Goal: Use online tool/utility: Utilize a website feature to perform a specific function

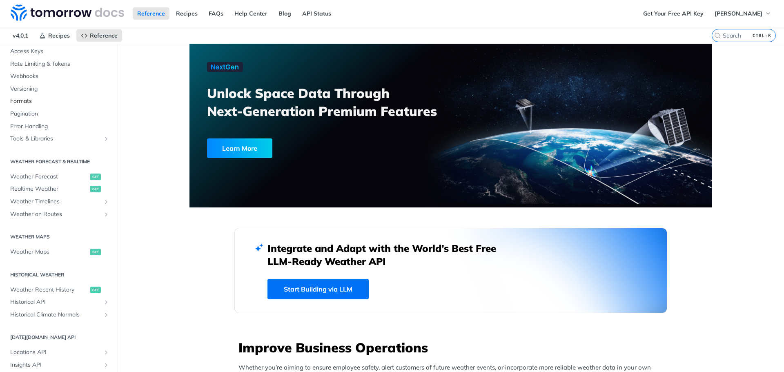
scroll to position [70, 0]
click at [44, 173] on span "Weather Forecast" at bounding box center [49, 175] width 78 height 8
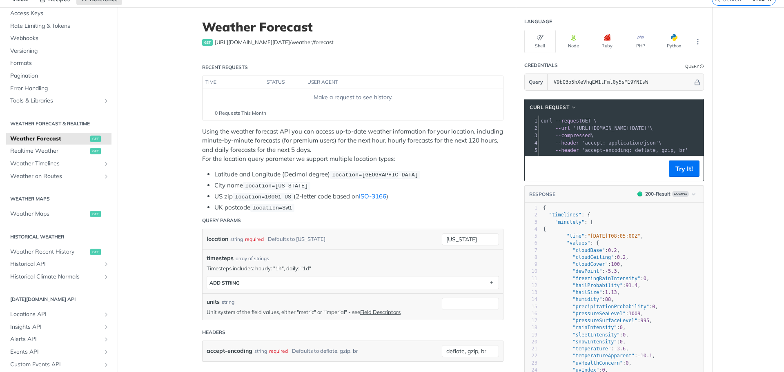
scroll to position [36, 0]
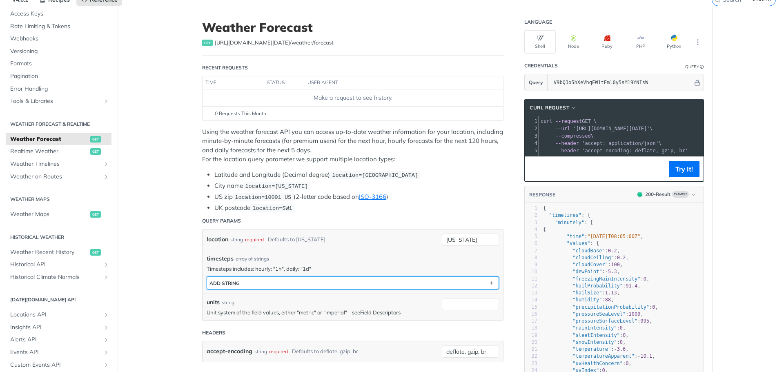
click at [314, 281] on button "ADD string" at bounding box center [352, 283] width 291 height 12
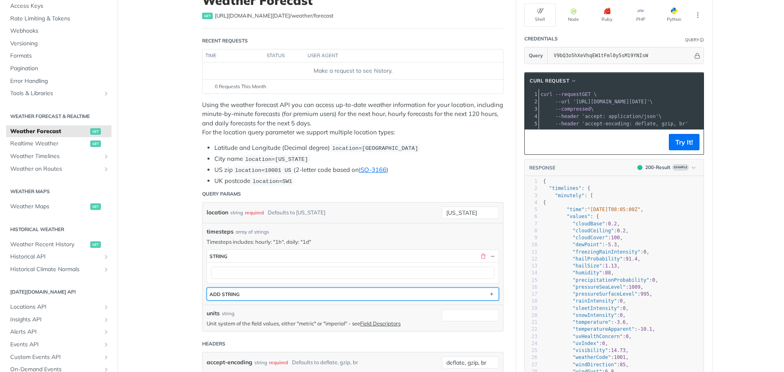
scroll to position [60, 0]
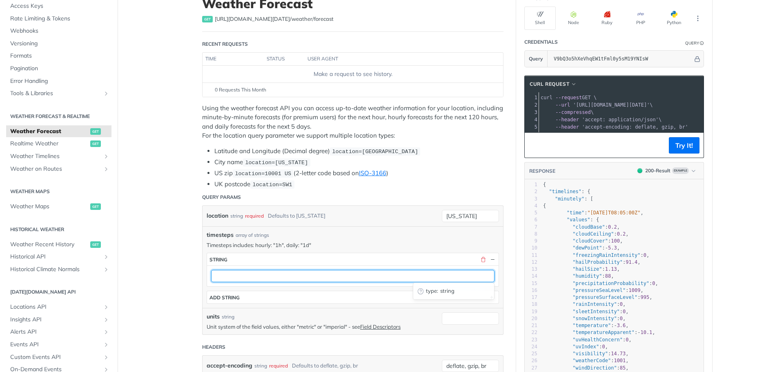
click at [294, 272] on input "text" at bounding box center [352, 276] width 283 height 12
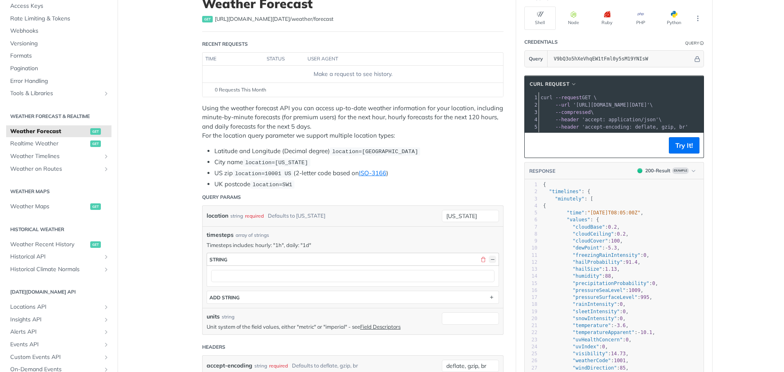
click at [489, 259] on button "button" at bounding box center [492, 259] width 7 height 7
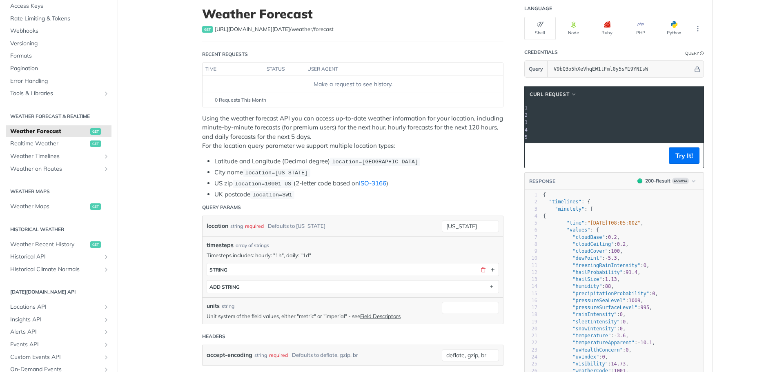
scroll to position [0, 0]
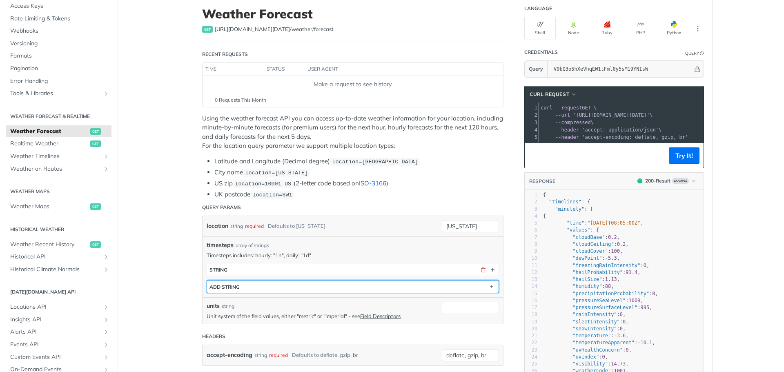
click at [304, 285] on button "ADD string" at bounding box center [352, 286] width 291 height 12
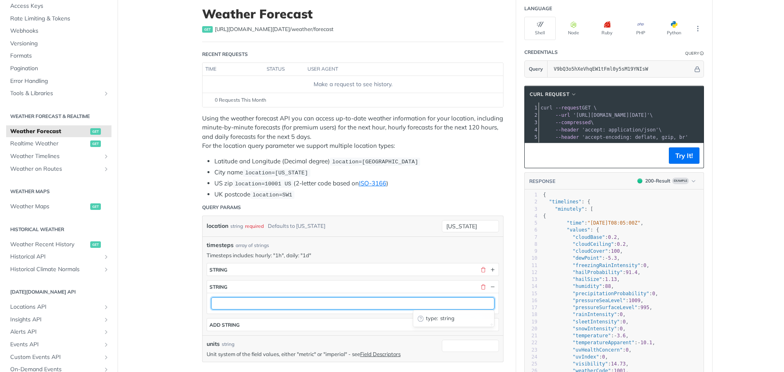
click at [283, 305] on input "text" at bounding box center [352, 303] width 283 height 12
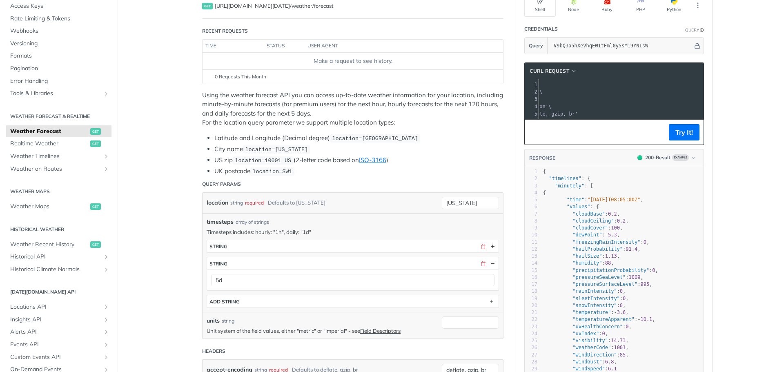
click at [436, 321] on div "units string Unit system of the field values, either "metric" or "imperial" - s…" at bounding box center [352, 325] width 300 height 27
click at [611, 126] on div "cURL Request xxxxxxxxxx 1 curl --request GET \ 2 --url '[URL][DOMAIN_NAME][DATE…" at bounding box center [614, 103] width 180 height 82
click at [678, 138] on button "Try It!" at bounding box center [684, 132] width 31 height 16
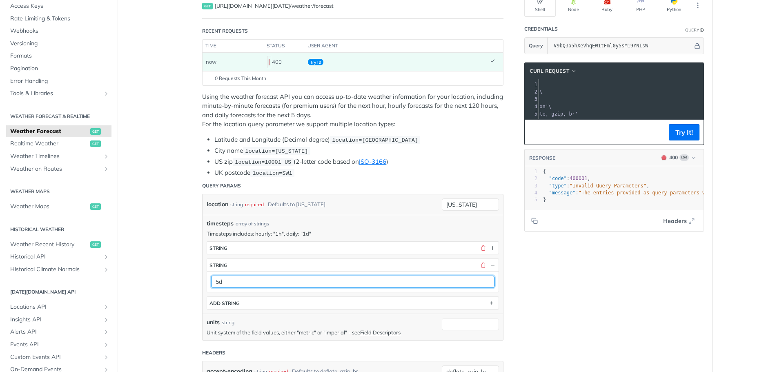
click at [267, 279] on input "5d" at bounding box center [352, 282] width 283 height 12
type input "5"
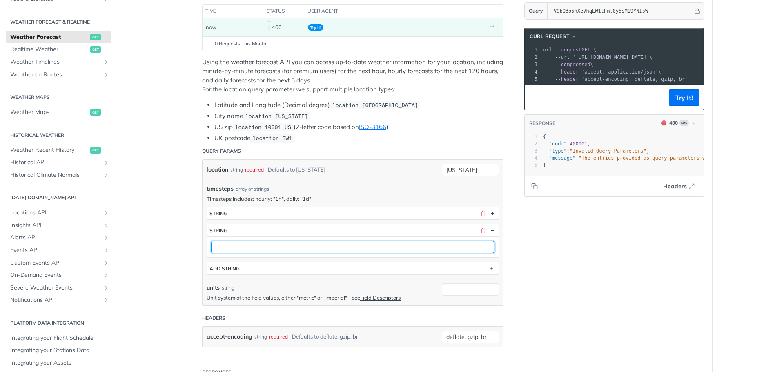
click at [216, 247] on input "text" at bounding box center [352, 247] width 283 height 12
type input "1d"
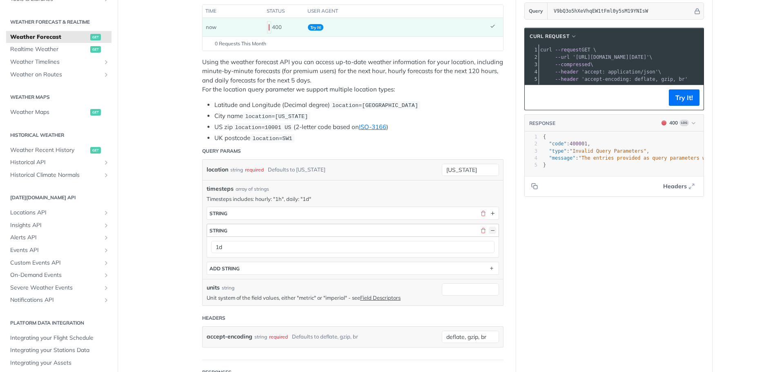
click at [489, 230] on button "button" at bounding box center [492, 230] width 7 height 7
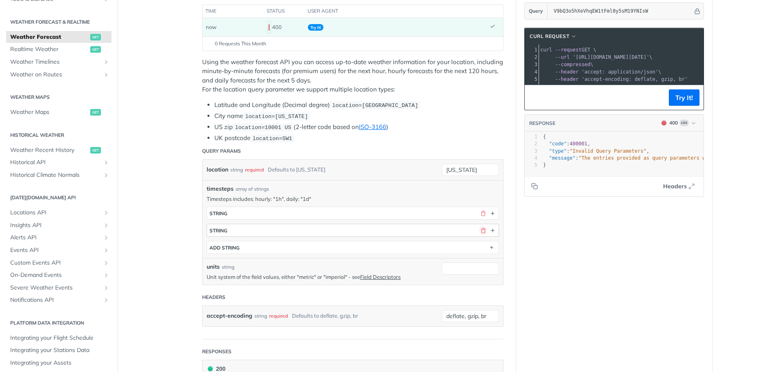
click at [482, 230] on button "button" at bounding box center [482, 230] width 7 height 7
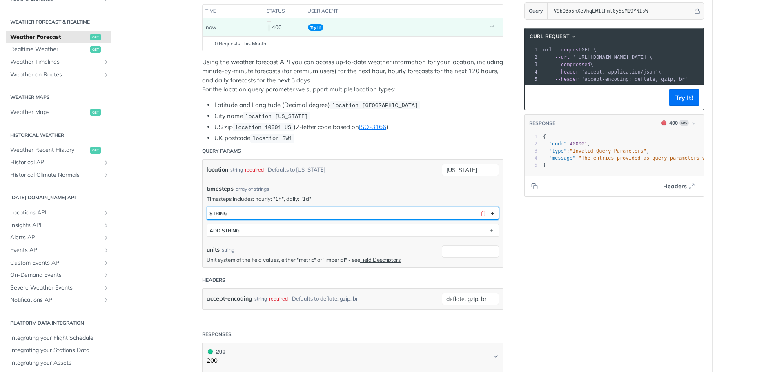
click at [364, 213] on button "string" at bounding box center [352, 213] width 291 height 12
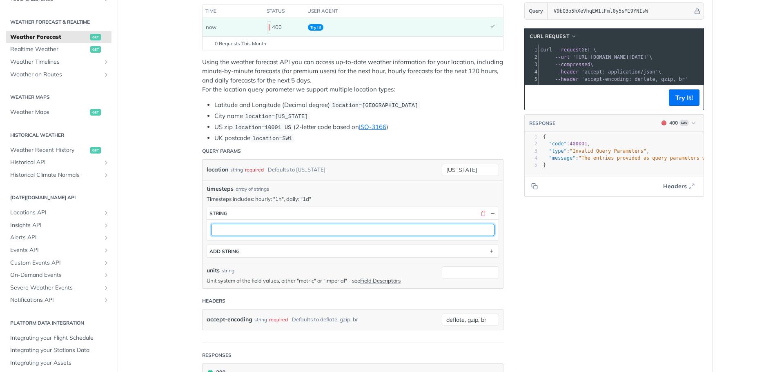
click at [343, 234] on input "text" at bounding box center [352, 230] width 283 height 12
type input "1d"
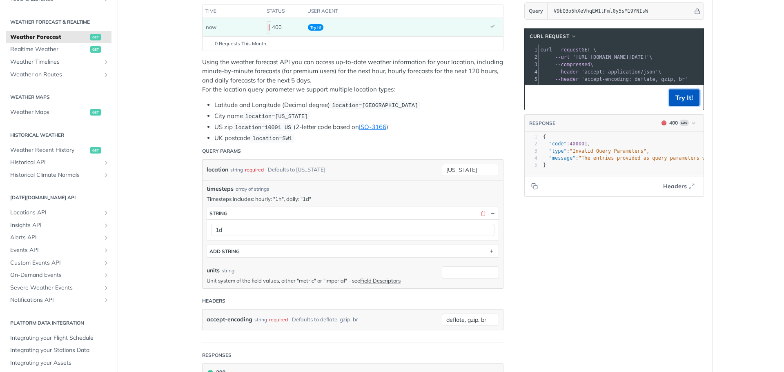
click at [678, 103] on button "Try It!" at bounding box center [684, 97] width 31 height 16
